Goal: Task Accomplishment & Management: Use online tool/utility

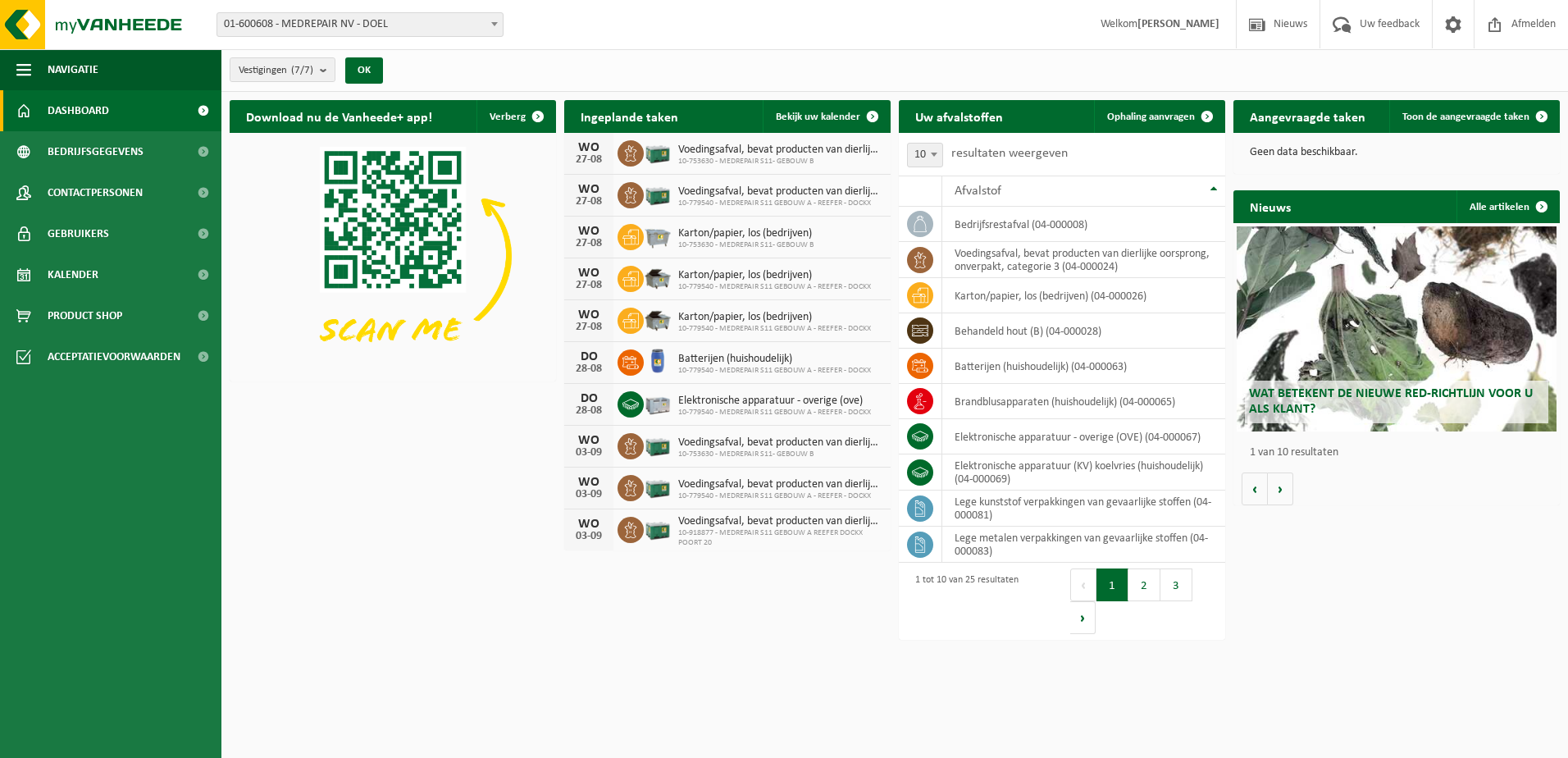
click at [353, 21] on span "01-600608 - MEDREPAIR NV - DOEL" at bounding box center [360, 25] width 285 height 23
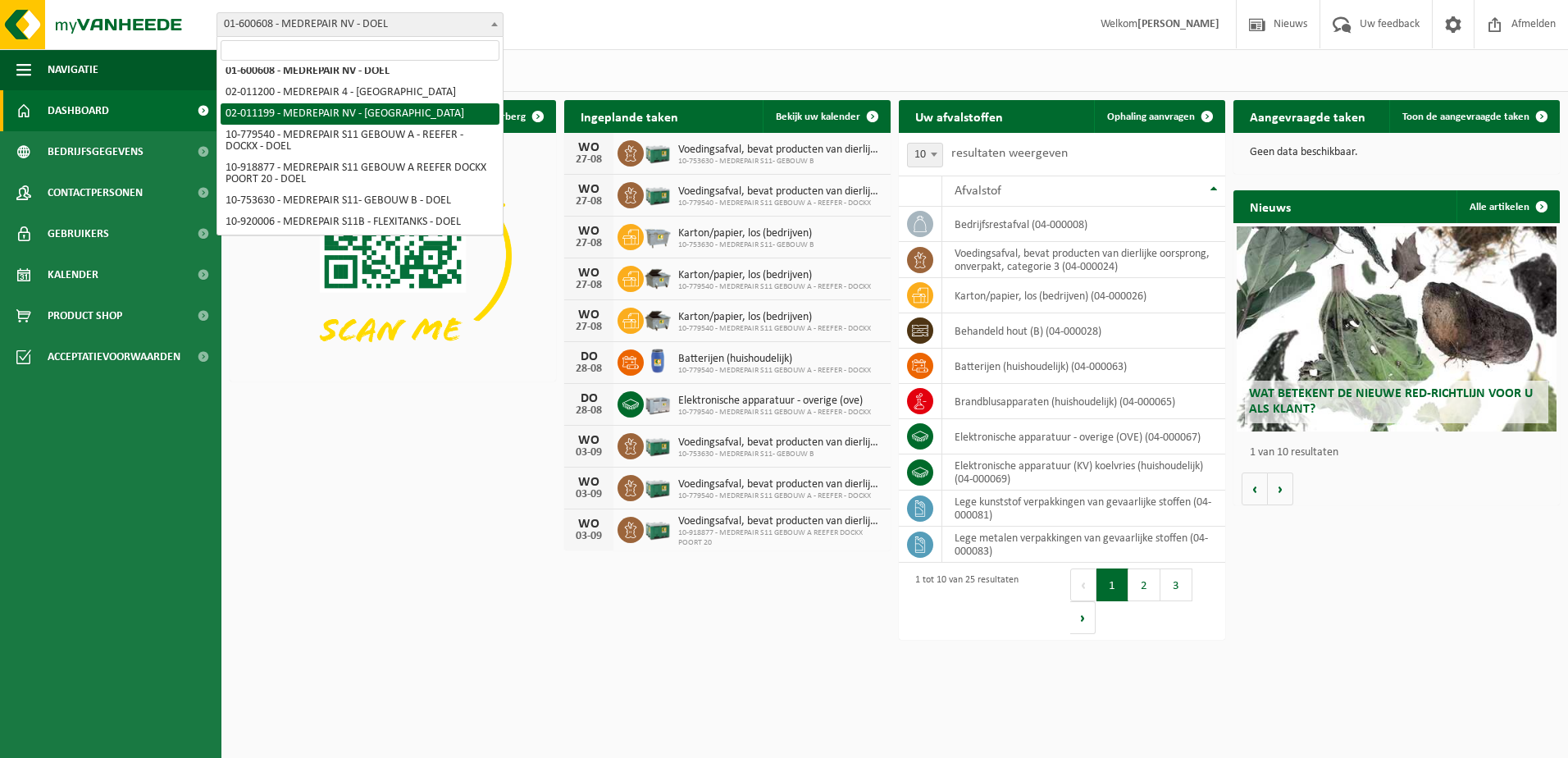
scroll to position [8, 0]
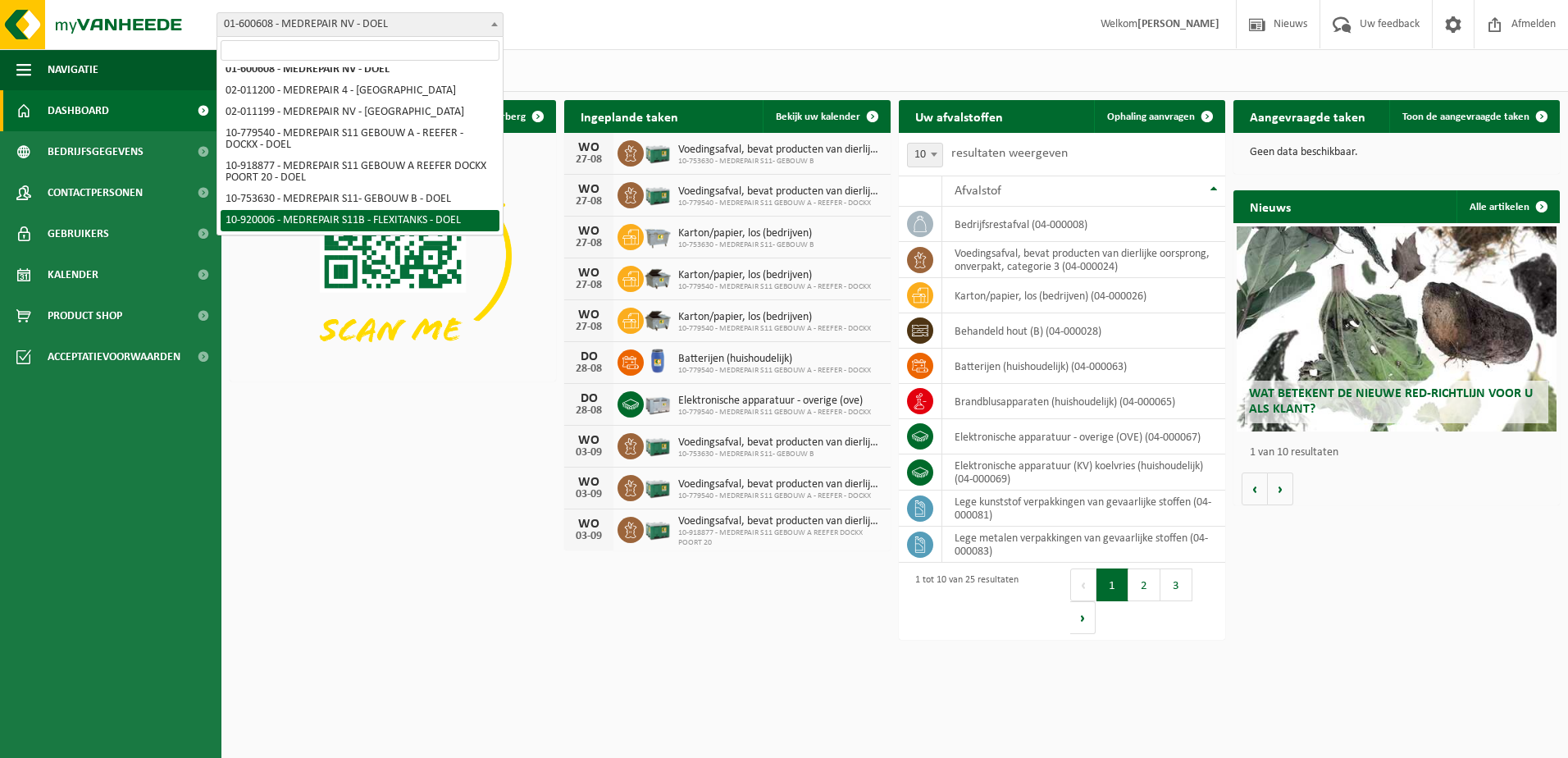
select select "129329"
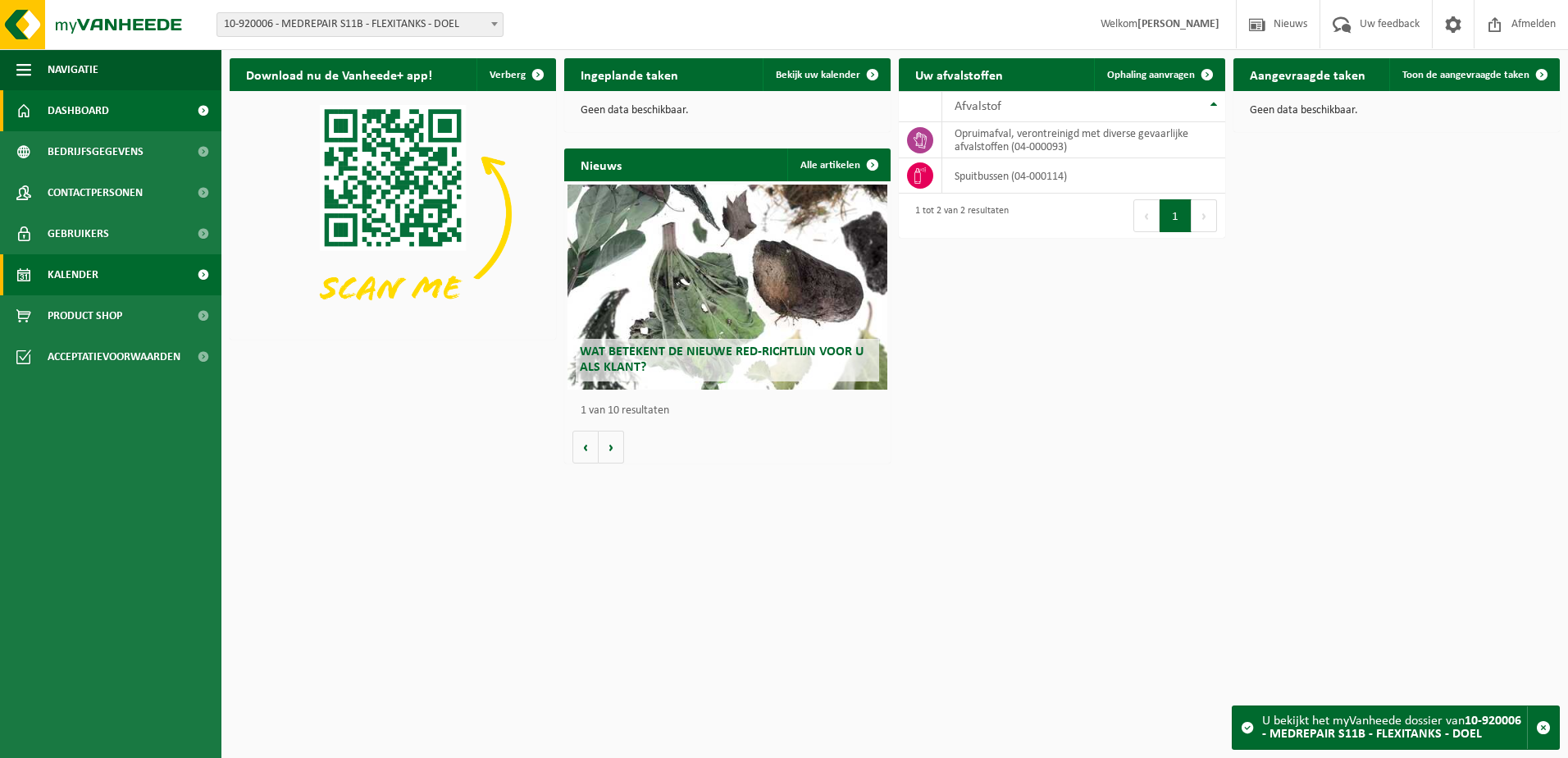
click at [37, 278] on link "Kalender" at bounding box center [110, 275] width 221 height 41
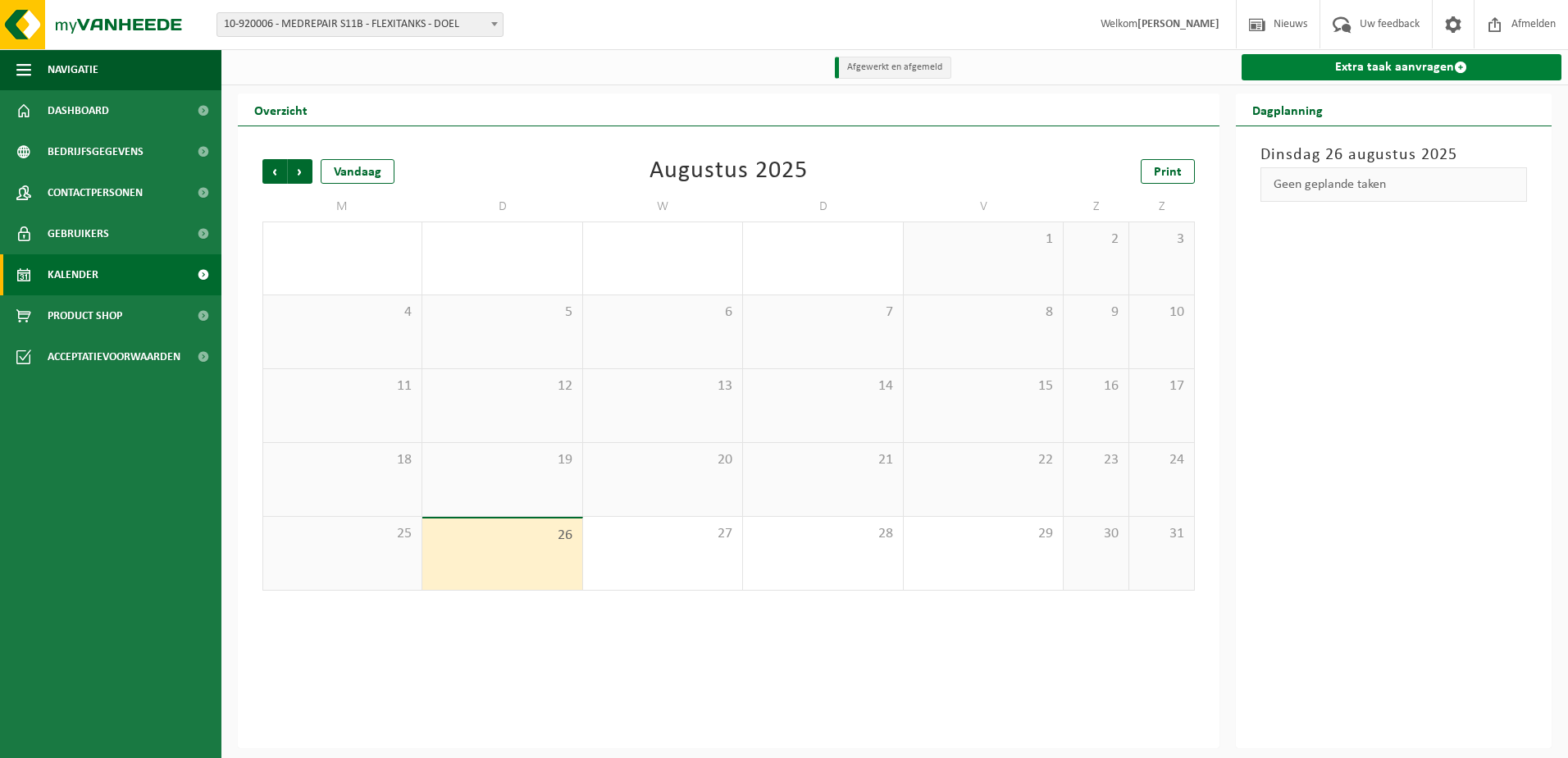
click at [1380, 74] on link "Extra taak aanvragen" at bounding box center [1402, 66] width 321 height 26
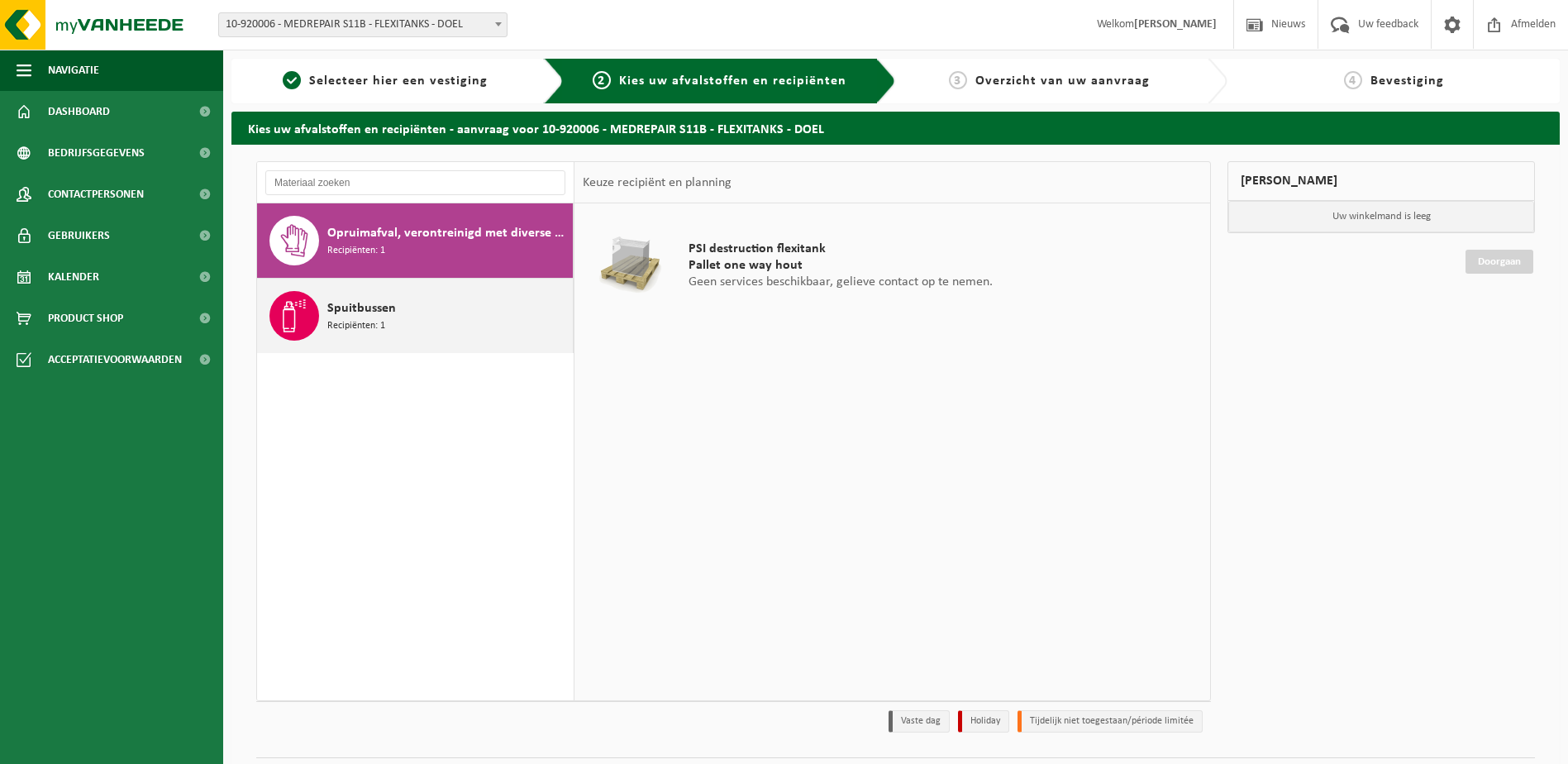
click at [341, 324] on span "Recipiënten: 1" at bounding box center [356, 325] width 58 height 15
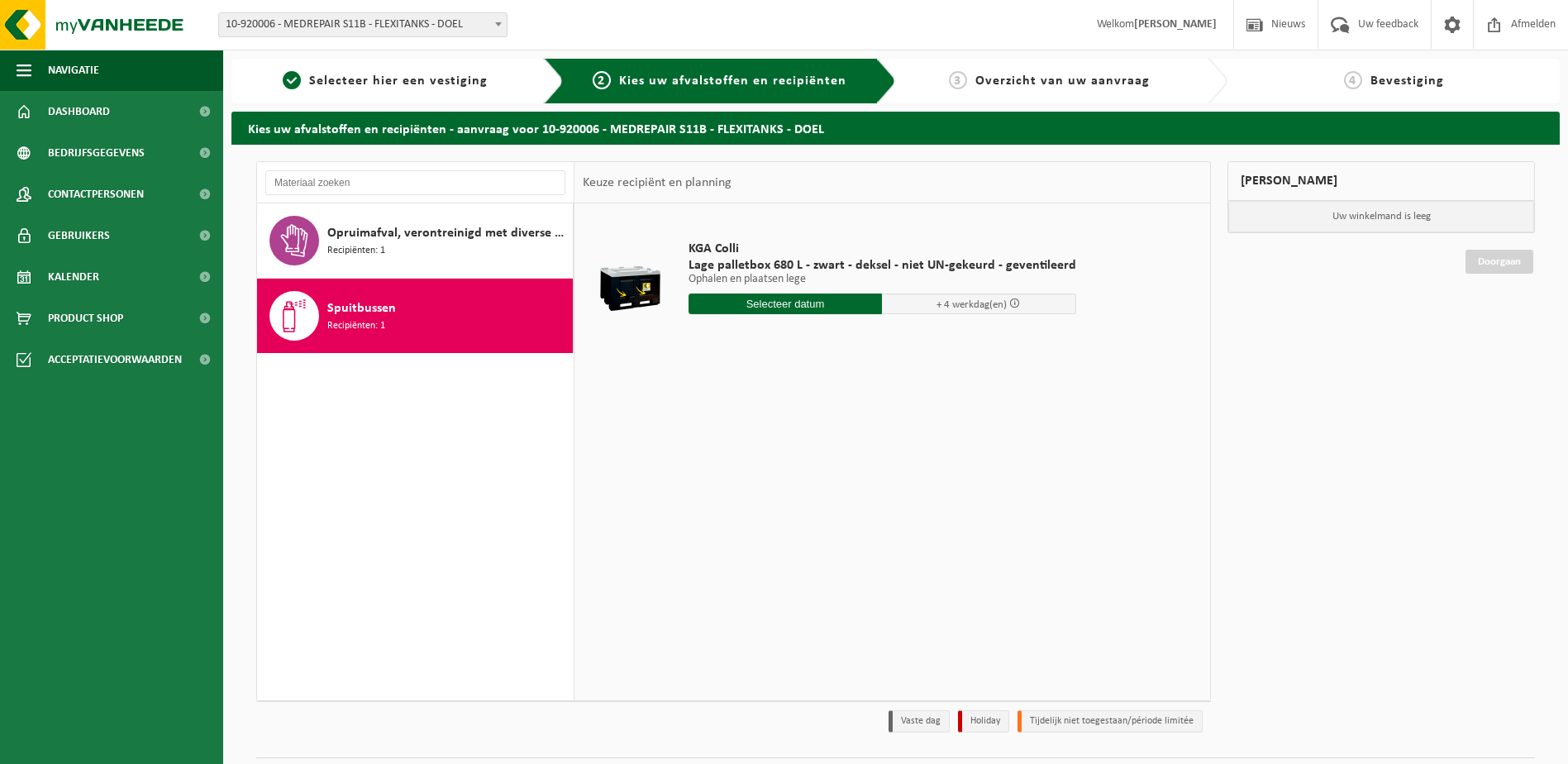
click at [775, 309] on input "text" at bounding box center [785, 303] width 194 height 21
click at [758, 503] on div "27" at bounding box center [761, 503] width 29 height 26
type input "Van 2025-08-27"
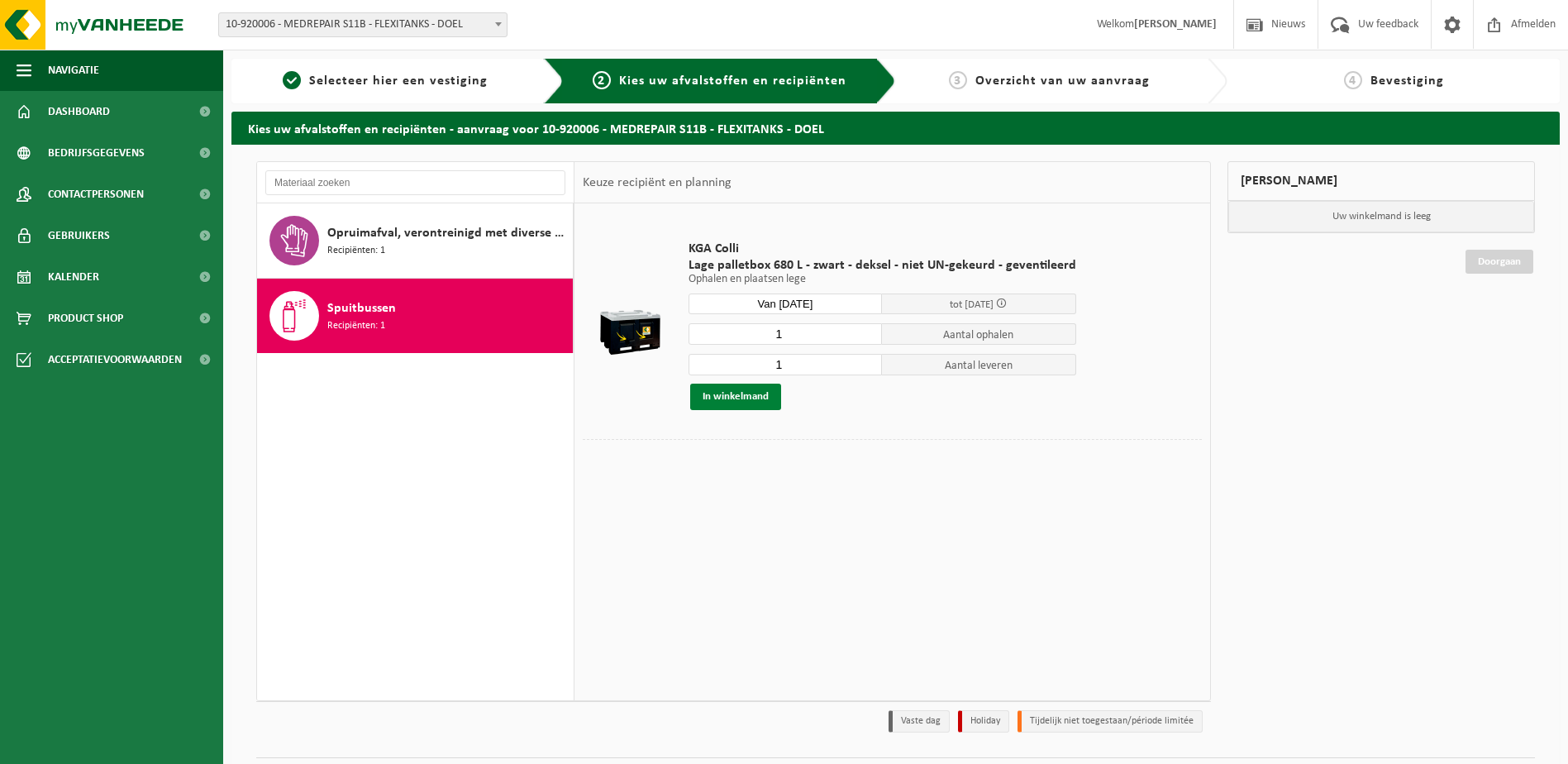
click at [720, 396] on button "In winkelmand" at bounding box center [735, 396] width 91 height 26
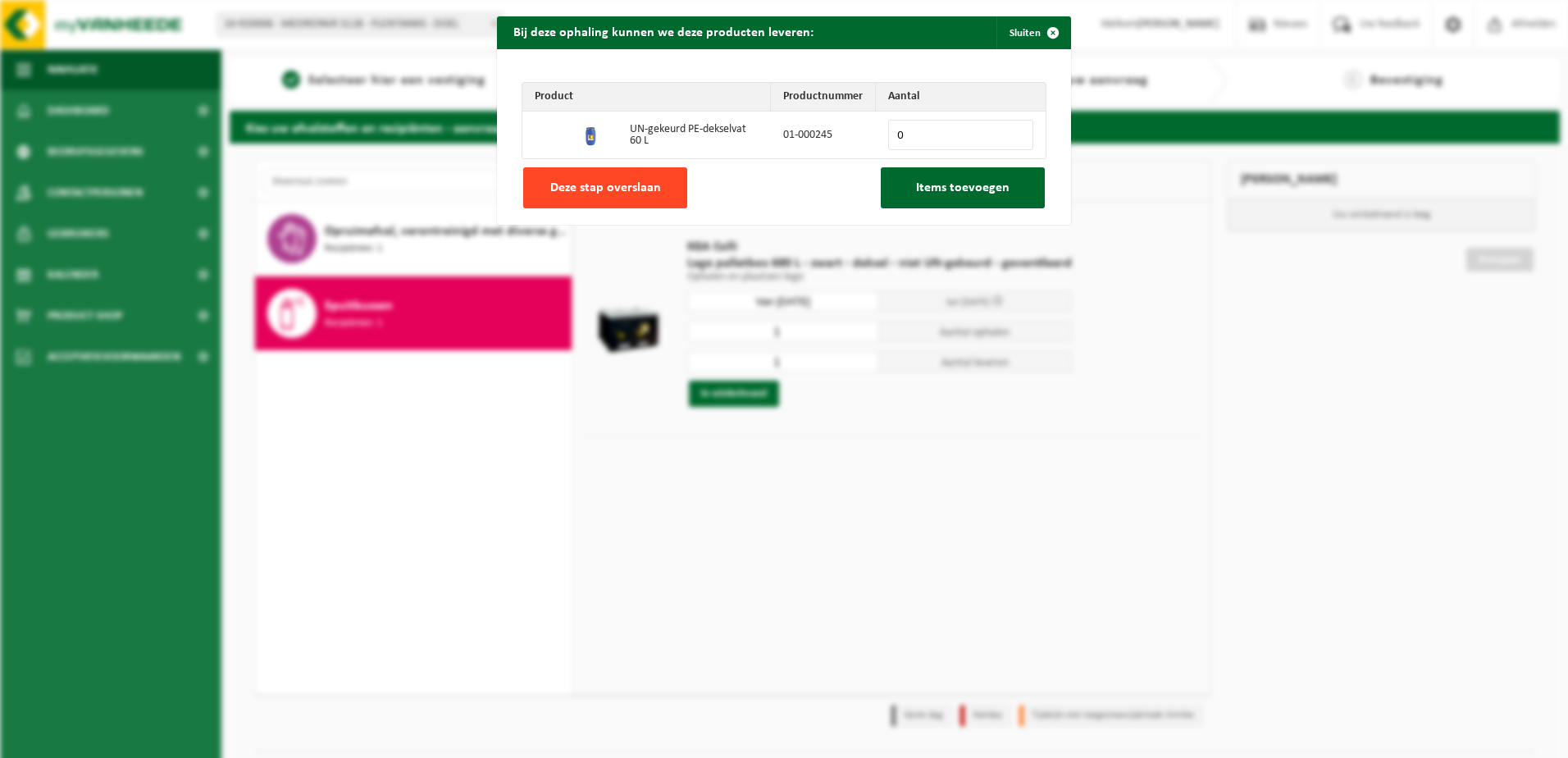
click at [573, 191] on span "Deze stap overslaan" at bounding box center [606, 187] width 111 height 13
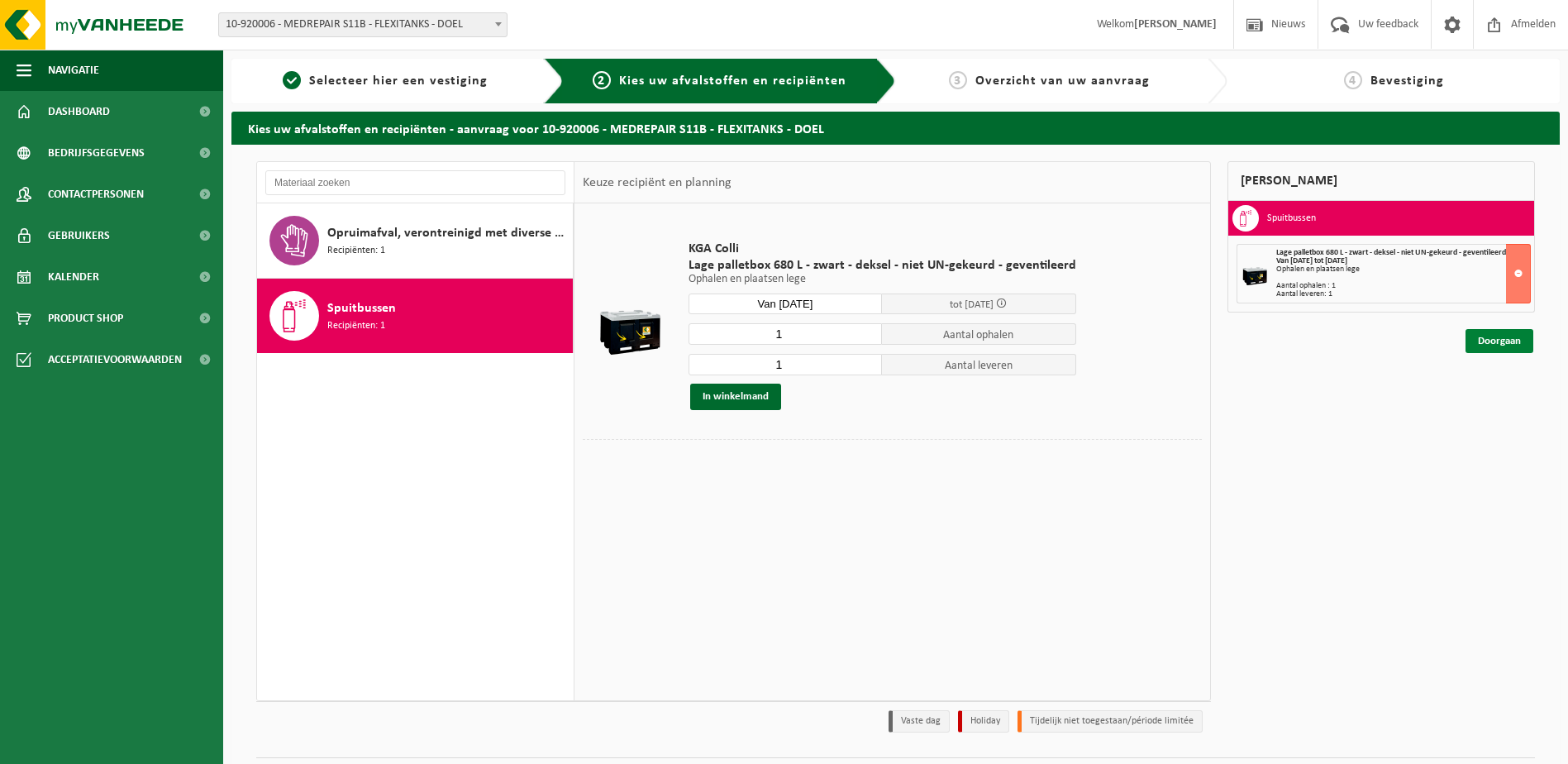
click at [1492, 344] on link "Doorgaan" at bounding box center [1499, 340] width 68 height 24
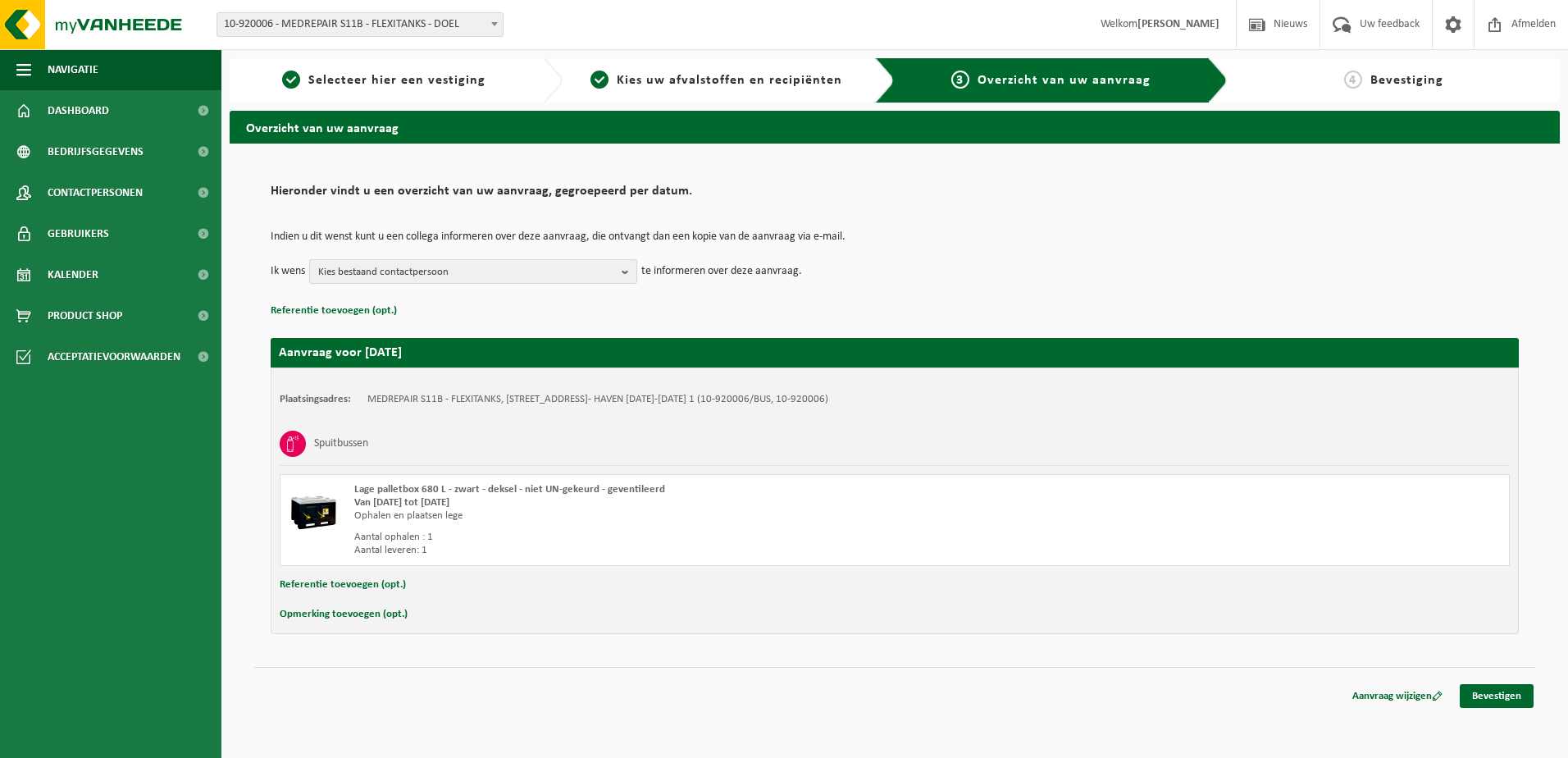
click at [629, 277] on b "button" at bounding box center [629, 271] width 14 height 23
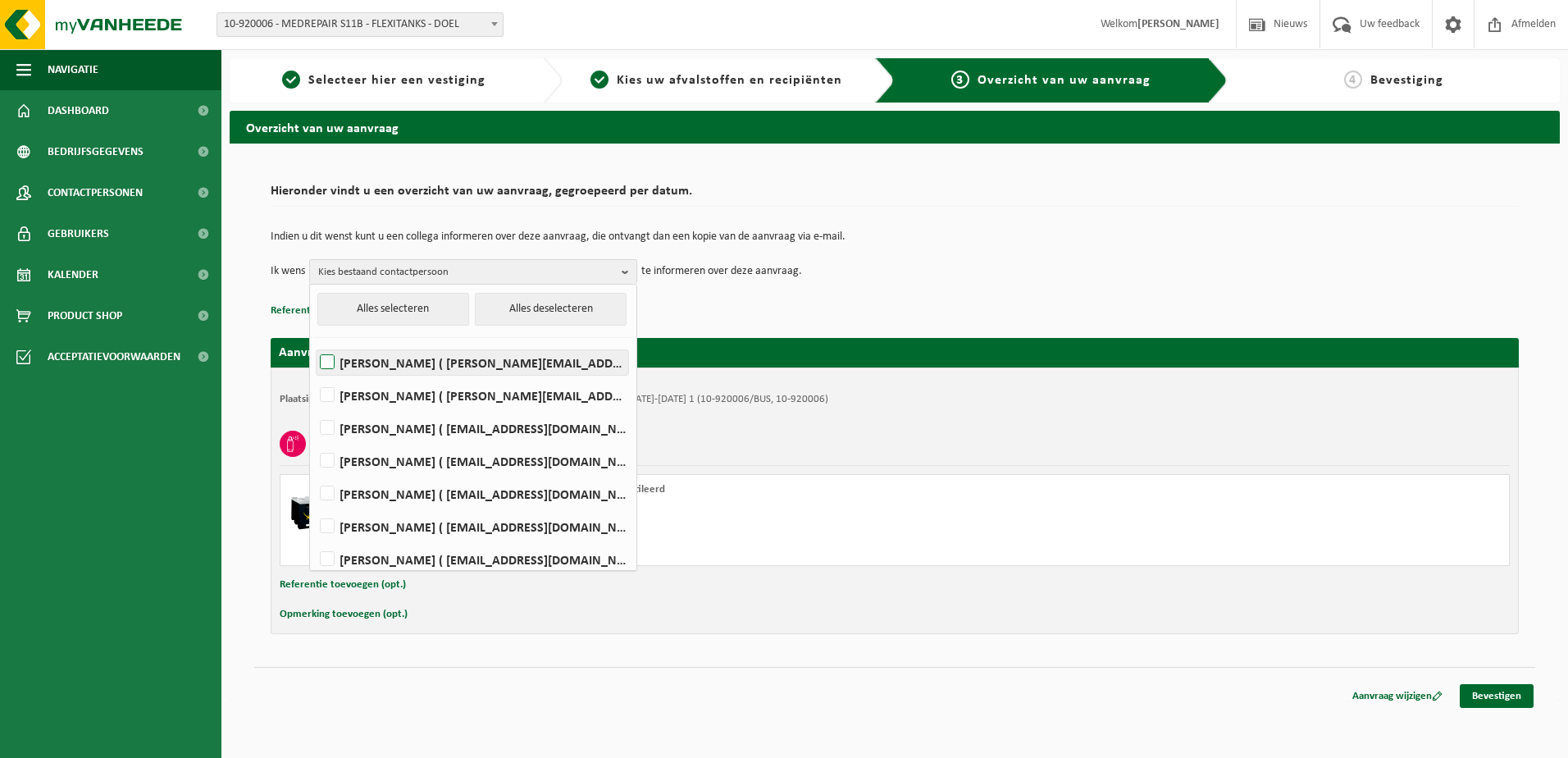
click at [328, 364] on label "BENJAMIN BANNEEL ( benjamin.banneel@medrepair.eu )" at bounding box center [472, 362] width 312 height 24
click at [314, 342] on input "BENJAMIN BANNEEL ( benjamin.banneel@medrepair.eu )" at bounding box center [314, 341] width 1 height 1
checkbox input "true"
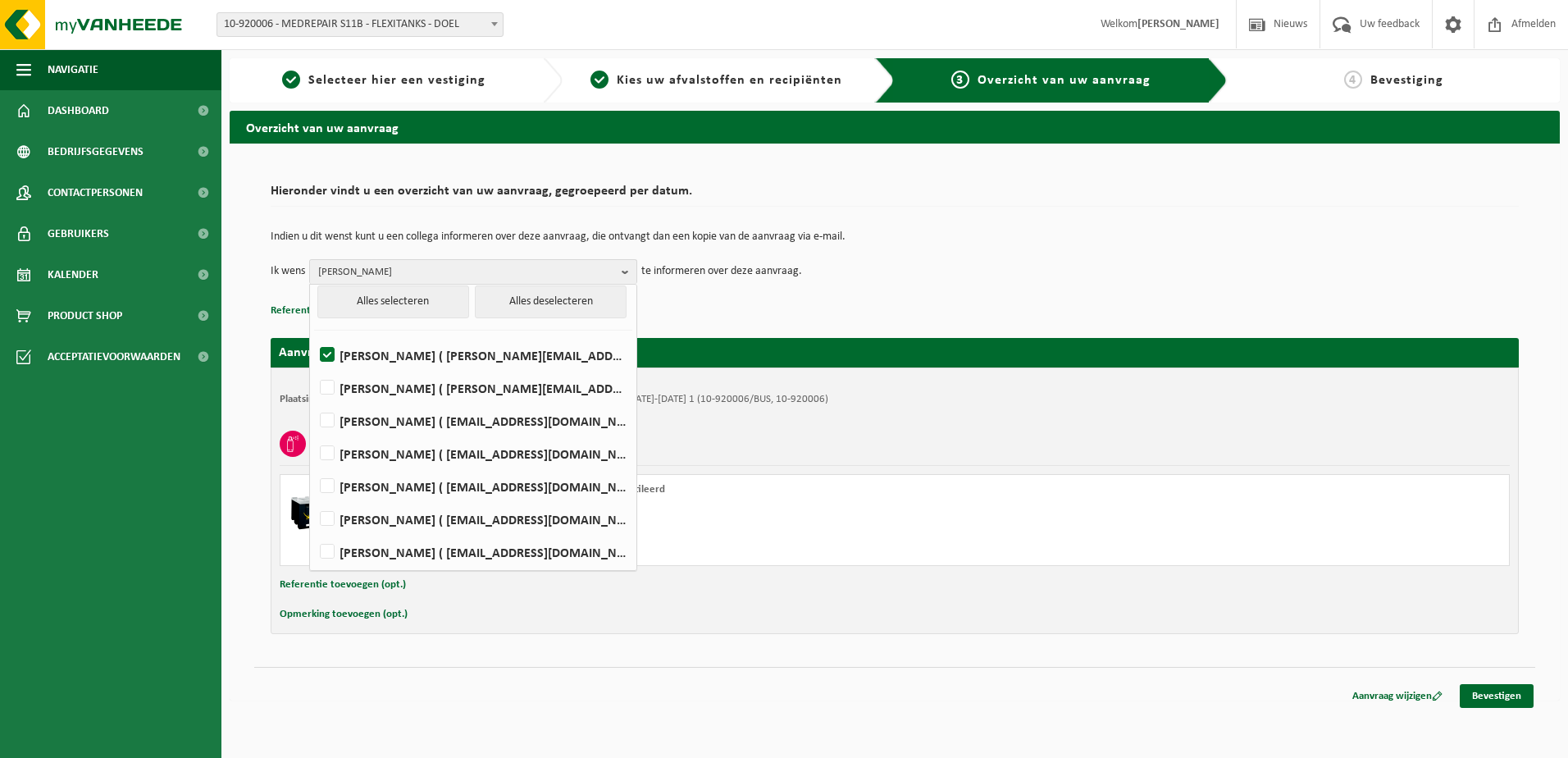
scroll to position [9, 0]
click at [328, 516] on label "SERGE SCHOOFS ( sschoofs@medrepair.eu )" at bounding box center [472, 517] width 312 height 24
click at [314, 497] on input "SERGE SCHOOFS ( sschoofs@medrepair.eu )" at bounding box center [314, 496] width 1 height 1
checkbox input "true"
click at [322, 490] on label "JOHAN MEYS ( johan.meys@medrepair.eu )" at bounding box center [472, 484] width 312 height 24
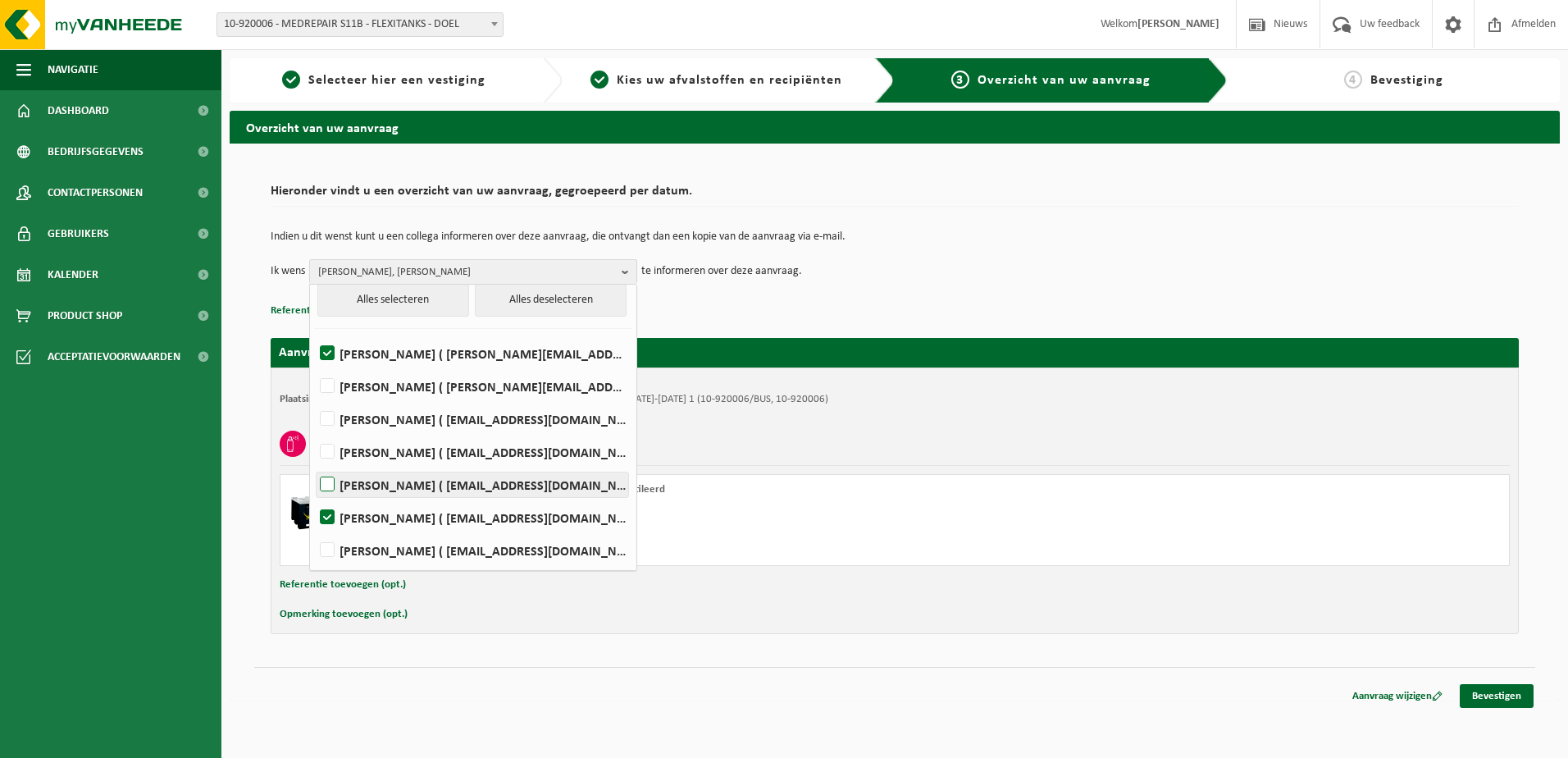
click at [314, 464] on input "JOHAN MEYS ( johan.meys@medrepair.eu )" at bounding box center [314, 463] width 1 height 1
checkbox input "true"
click at [759, 263] on p "te informeren over deze aanvraag." at bounding box center [721, 271] width 160 height 24
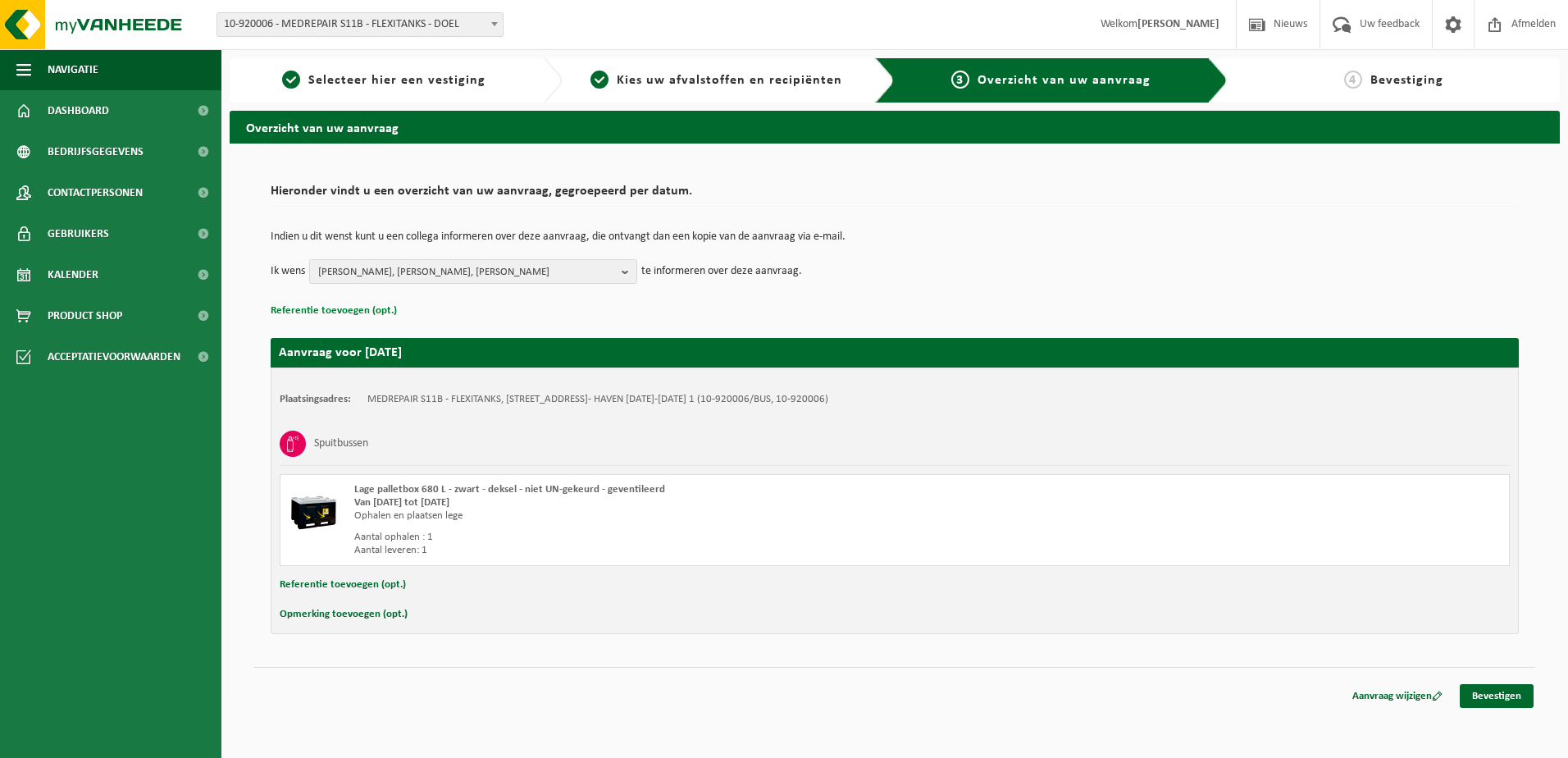
click at [358, 314] on button "Referentie toevoegen (opt.)" at bounding box center [333, 311] width 126 height 22
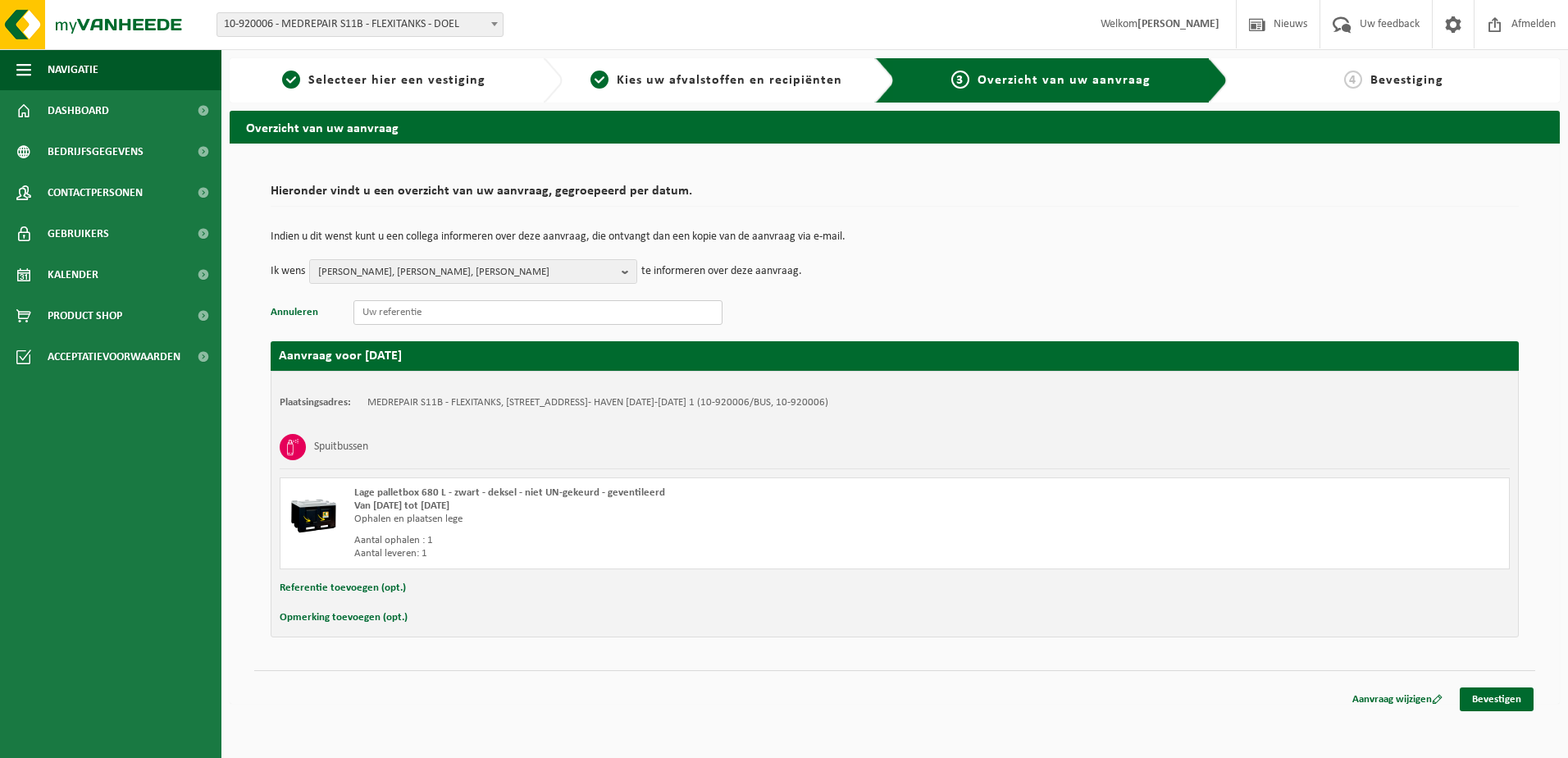
click at [375, 313] on input "text" at bounding box center [538, 312] width 369 height 24
paste input "S11TD.D2133.260820250814"
type input "S11TD.D2133.260820250814"
click at [567, 313] on input "S11TD.D2133.260820250814" at bounding box center [538, 312] width 369 height 24
click at [1502, 692] on link "Bevestigen" at bounding box center [1496, 699] width 73 height 24
